Goal: Communication & Community: Participate in discussion

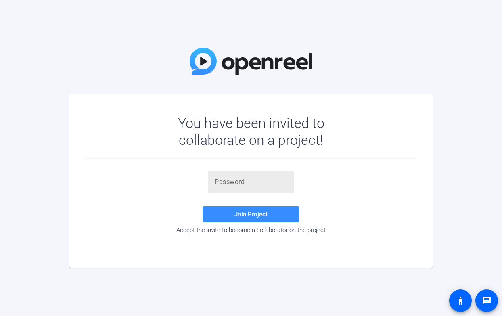
click at [242, 179] on input "text" at bounding box center [251, 182] width 73 height 10
paste input "K]EBmN"
type input "K]EBmN"
click at [235, 219] on span at bounding box center [250, 213] width 97 height 19
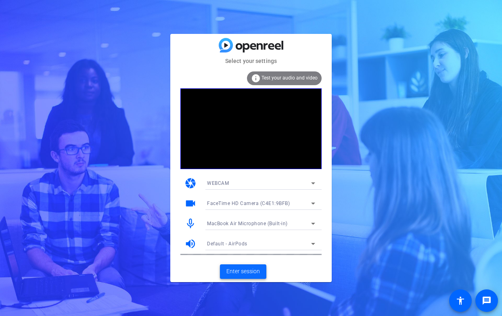
click at [242, 265] on span at bounding box center [243, 271] width 46 height 19
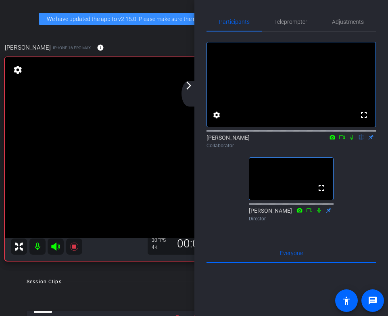
click at [36, 246] on mat-icon at bounding box center [37, 246] width 16 height 16
click at [350, 140] on icon at bounding box center [351, 137] width 3 height 5
click at [352, 140] on icon at bounding box center [351, 137] width 6 height 6
click at [351, 140] on icon at bounding box center [351, 137] width 6 height 6
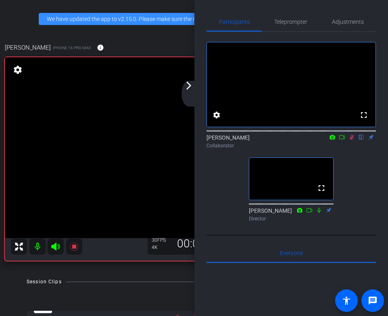
click at [353, 140] on icon at bounding box center [352, 137] width 4 height 5
click at [353, 140] on icon at bounding box center [351, 137] width 6 height 6
click at [354, 149] on div "Collaborator" at bounding box center [290, 145] width 169 height 7
click at [361, 164] on div "fullscreen settings [PERSON_NAME] flip Collaborator fullscreen [PERSON_NAME] Di…" at bounding box center [290, 128] width 169 height 193
click at [350, 140] on icon at bounding box center [351, 137] width 6 height 6
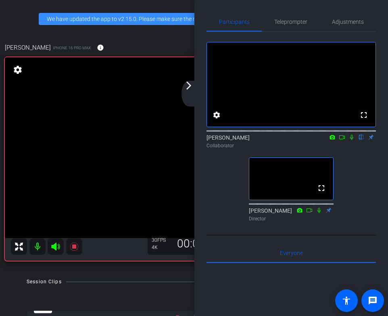
click at [352, 140] on icon at bounding box center [351, 137] width 3 height 5
click at [358, 169] on div "fullscreen settings [PERSON_NAME] flip Collaborator fullscreen [PERSON_NAME] Di…" at bounding box center [290, 128] width 169 height 193
click at [356, 163] on div "fullscreen settings [PERSON_NAME] flip Collaborator fullscreen [PERSON_NAME] Di…" at bounding box center [290, 128] width 169 height 193
click at [352, 140] on icon at bounding box center [351, 137] width 6 height 6
click at [352, 140] on icon at bounding box center [351, 137] width 3 height 5
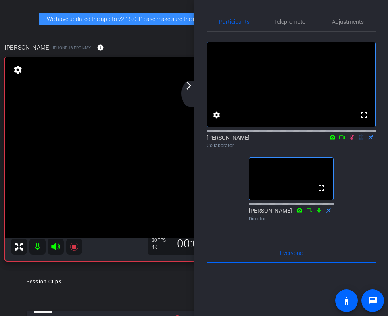
click at [352, 140] on icon at bounding box center [351, 137] width 6 height 6
click at [353, 140] on icon at bounding box center [351, 137] width 3 height 5
click at [352, 140] on icon at bounding box center [352, 137] width 4 height 5
click at [352, 140] on icon at bounding box center [351, 137] width 3 height 5
click at [352, 140] on icon at bounding box center [352, 137] width 4 height 5
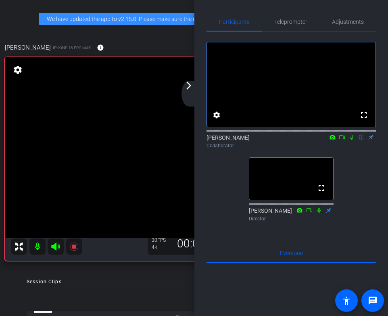
click at [352, 140] on icon at bounding box center [351, 137] width 6 height 6
click at [351, 140] on icon at bounding box center [351, 137] width 6 height 6
click at [352, 140] on icon at bounding box center [351, 137] width 6 height 6
